Goal: Task Accomplishment & Management: Manage account settings

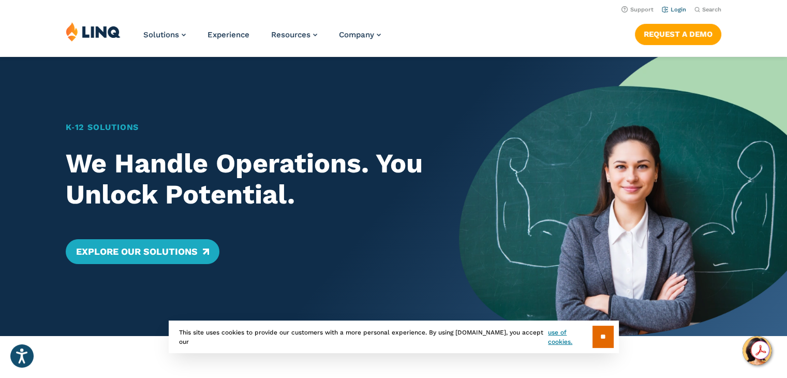
click at [683, 12] on link "Login" at bounding box center [674, 9] width 24 height 7
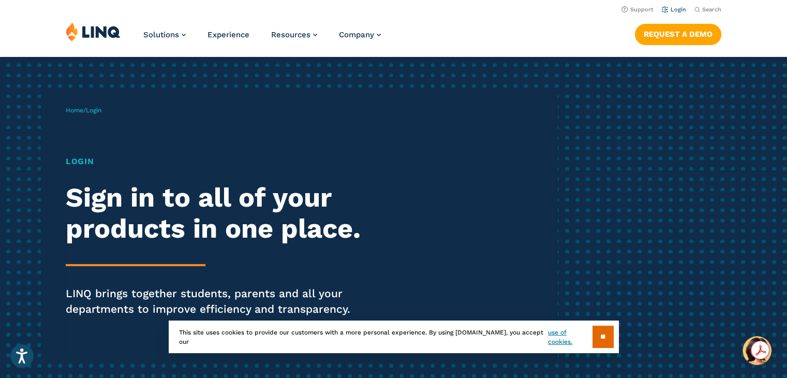
click at [679, 7] on link "Login" at bounding box center [674, 9] width 24 height 7
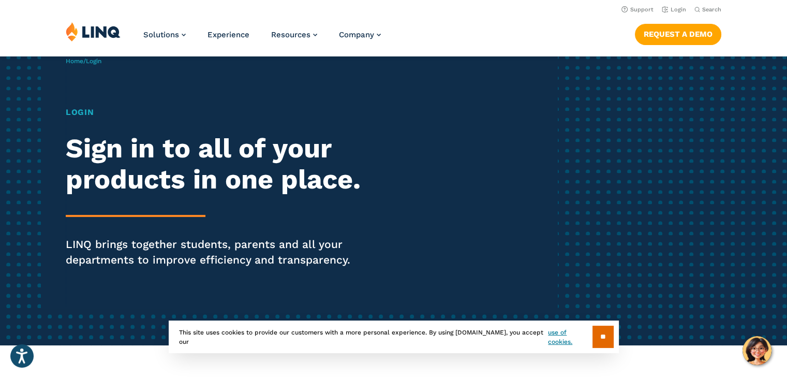
scroll to position [9, 0]
